Goal: Obtain resource: Download file/media

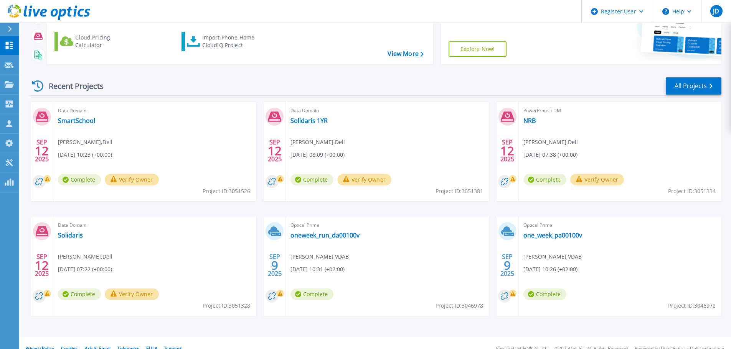
scroll to position [108, 0]
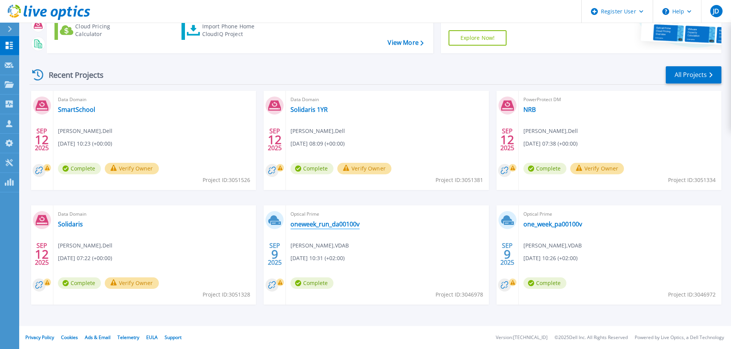
click at [329, 224] on link "oneweek_run_da00100v" at bounding box center [324, 224] width 69 height 8
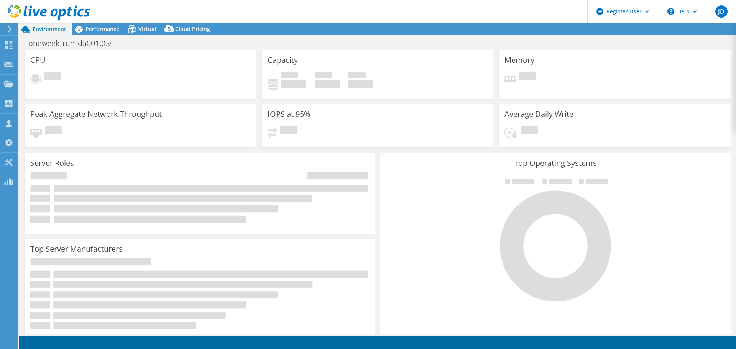
select select "USD"
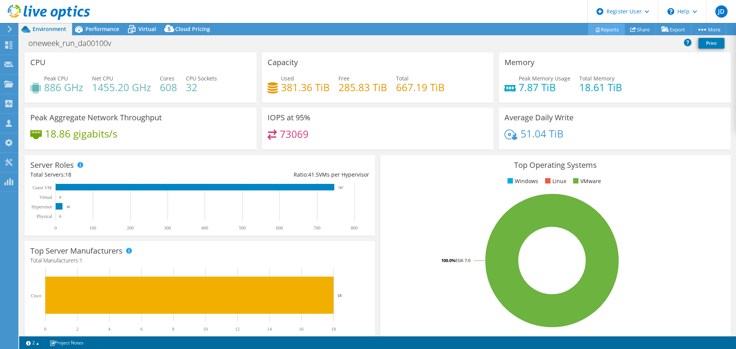
click at [611, 32] on link "Reports" at bounding box center [606, 29] width 37 height 12
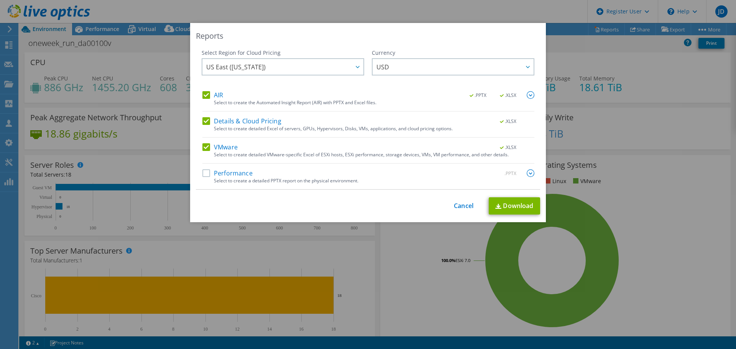
click at [203, 97] on label "AIR" at bounding box center [212, 95] width 21 height 8
click at [0, 0] on input "AIR" at bounding box center [0, 0] width 0 height 0
click at [205, 117] on div "AIR .PPTX .XLSX Select to create the Automated Insight Report (AIR) with PPTX a…" at bounding box center [368, 140] width 332 height 98
click at [204, 124] on label "Details & Cloud Pricing" at bounding box center [241, 121] width 79 height 8
click at [0, 0] on input "Details & Cloud Pricing" at bounding box center [0, 0] width 0 height 0
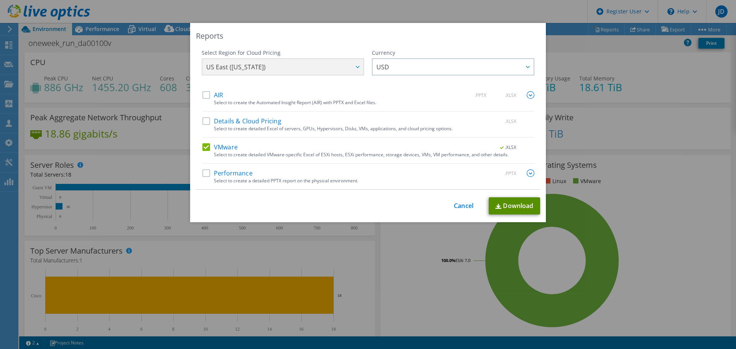
click at [524, 208] on link "Download" at bounding box center [514, 205] width 51 height 17
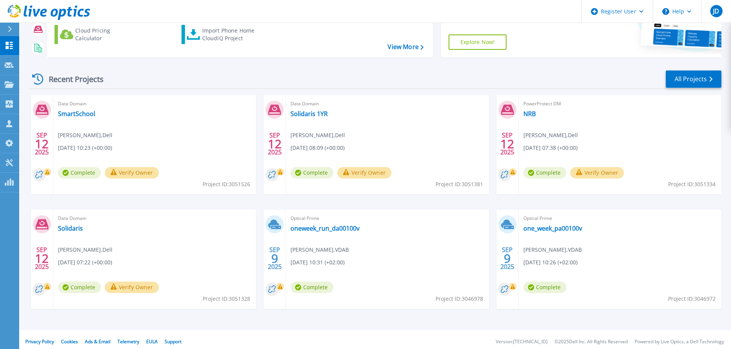
scroll to position [108, 0]
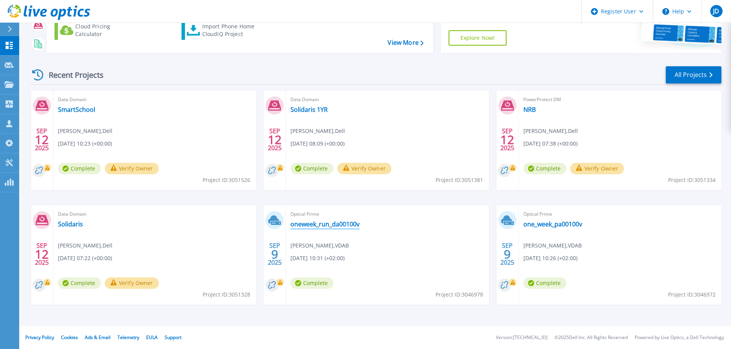
click at [329, 225] on link "oneweek_run_da00100v" at bounding box center [324, 224] width 69 height 8
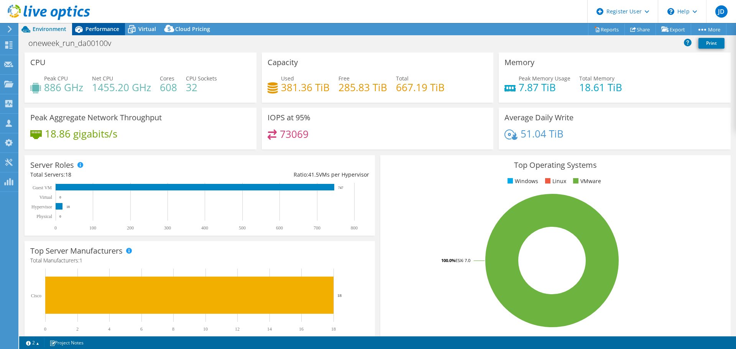
click at [99, 30] on span "Performance" at bounding box center [103, 28] width 34 height 7
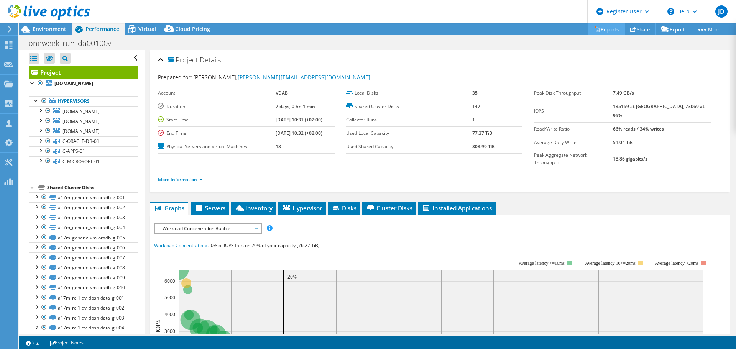
click at [611, 31] on link "Reports" at bounding box center [606, 29] width 37 height 12
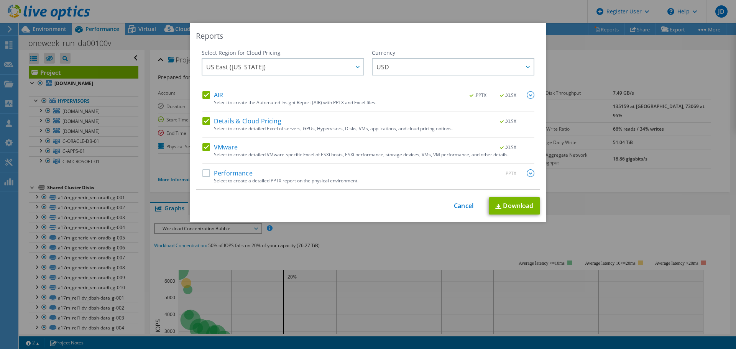
click at [206, 126] on div "Details & Cloud Pricing .XLSX" at bounding box center [368, 121] width 332 height 9
click at [206, 97] on label "AIR" at bounding box center [212, 95] width 21 height 8
click at [0, 0] on input "AIR" at bounding box center [0, 0] width 0 height 0
click at [205, 122] on label "Details & Cloud Pricing" at bounding box center [241, 121] width 79 height 8
click at [0, 0] on input "Details & Cloud Pricing" at bounding box center [0, 0] width 0 height 0
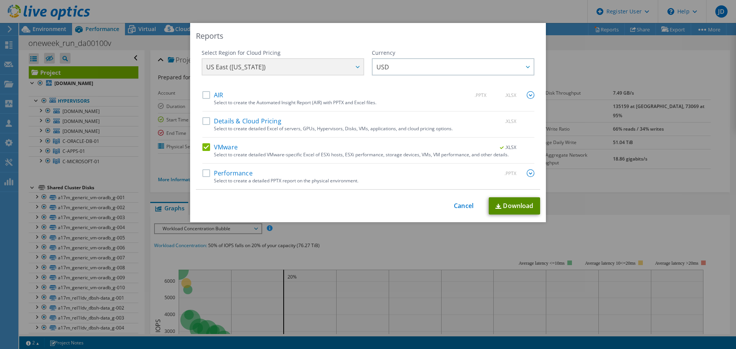
click at [510, 206] on link "Download" at bounding box center [514, 205] width 51 height 17
click at [461, 205] on link "Cancel" at bounding box center [464, 205] width 20 height 7
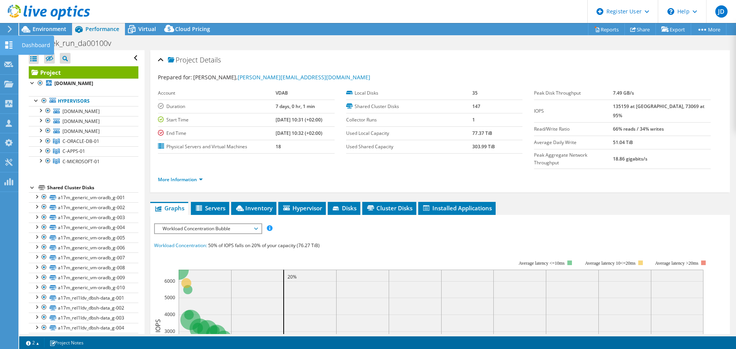
click at [12, 45] on icon at bounding box center [8, 44] width 9 height 7
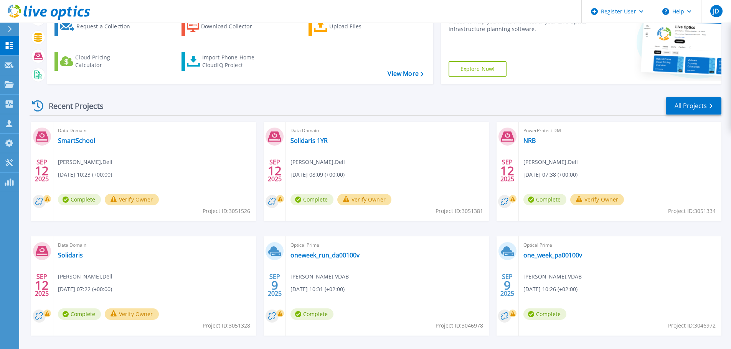
scroll to position [108, 0]
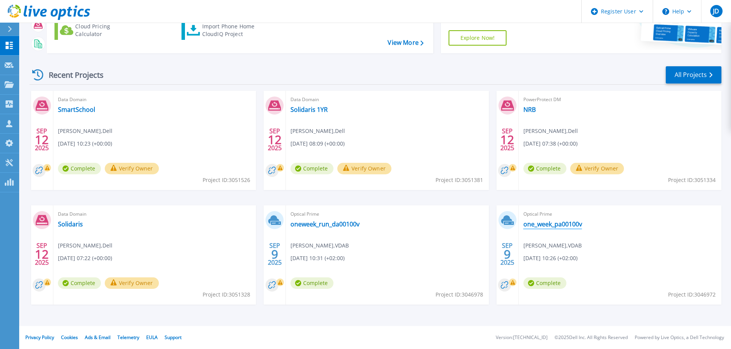
click at [555, 226] on link "one_week_pa00100v" at bounding box center [552, 224] width 59 height 8
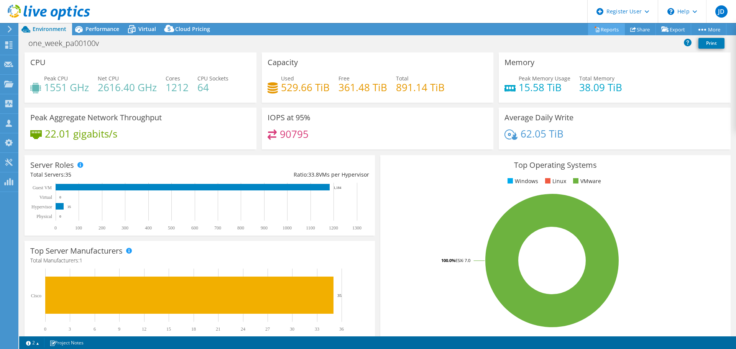
click at [599, 30] on link "Reports" at bounding box center [606, 29] width 37 height 12
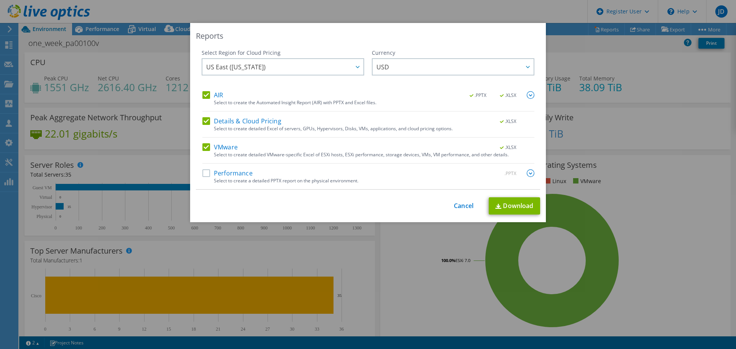
click at [210, 93] on label "AIR" at bounding box center [212, 95] width 21 height 8
click at [0, 0] on input "AIR" at bounding box center [0, 0] width 0 height 0
click at [207, 122] on label "Details & Cloud Pricing" at bounding box center [241, 121] width 79 height 8
click at [0, 0] on input "Details & Cloud Pricing" at bounding box center [0, 0] width 0 height 0
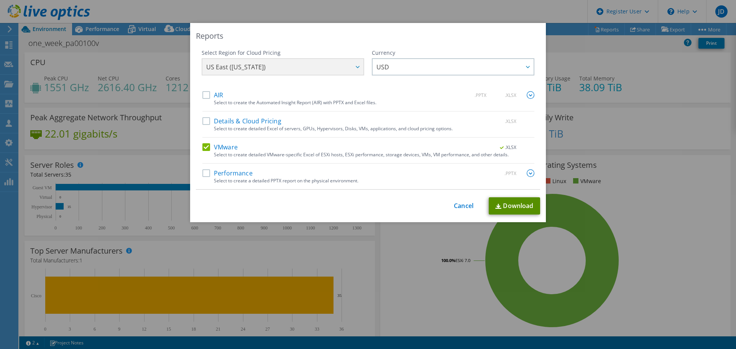
click at [505, 207] on link "Download" at bounding box center [514, 205] width 51 height 17
click at [464, 209] on link "Cancel" at bounding box center [464, 205] width 20 height 7
